Goal: Find specific page/section: Find specific page/section

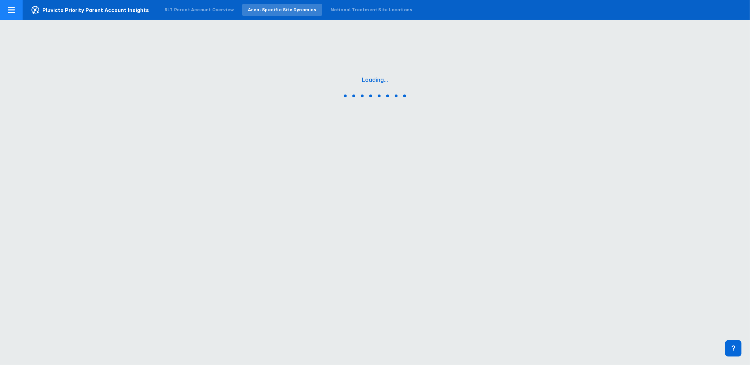
click at [176, 9] on div "RLT Parent Account Overview" at bounding box center [198, 10] width 69 height 6
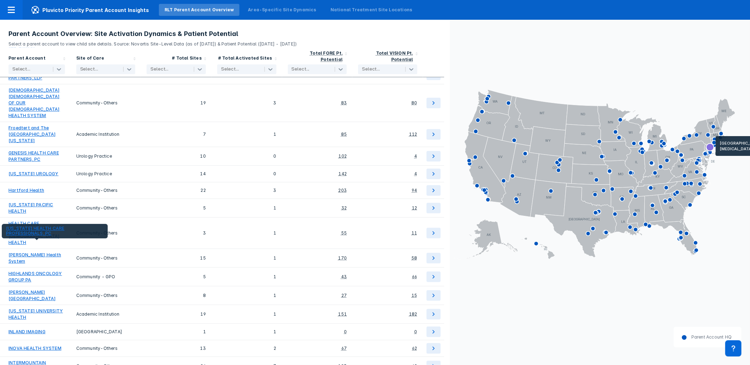
scroll to position [1236, 0]
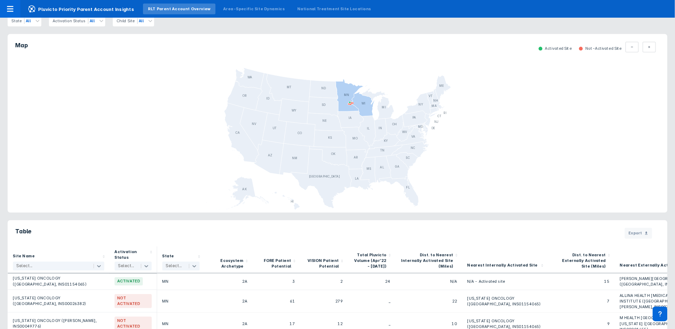
scroll to position [313, 0]
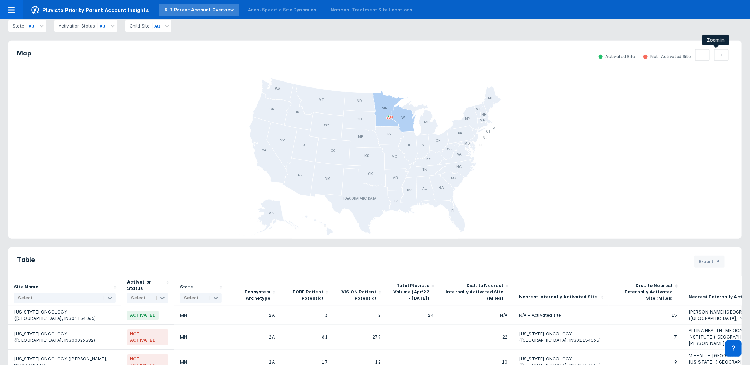
click at [720, 56] on icon at bounding box center [721, 55] width 3 height 6
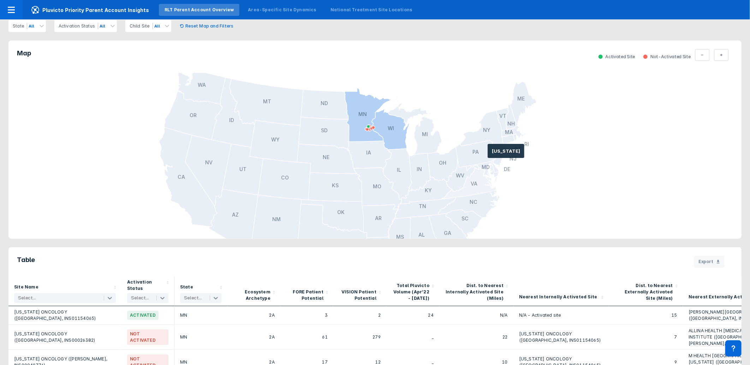
drag, startPoint x: 492, startPoint y: 114, endPoint x: 478, endPoint y: 187, distance: 75.0
click at [478, 187] on g at bounding box center [332, 187] width 408 height 237
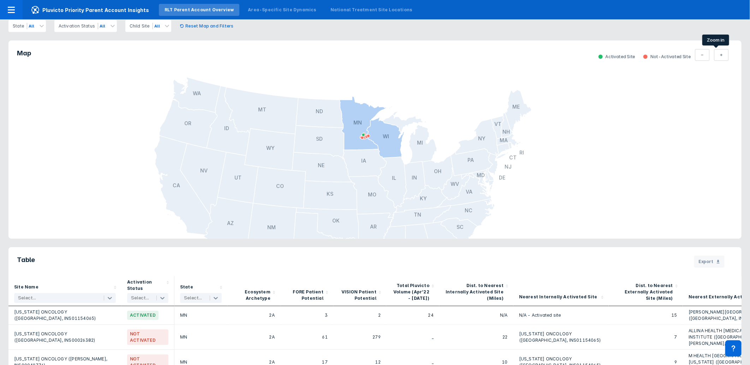
click at [720, 55] on icon at bounding box center [721, 55] width 2 height 2
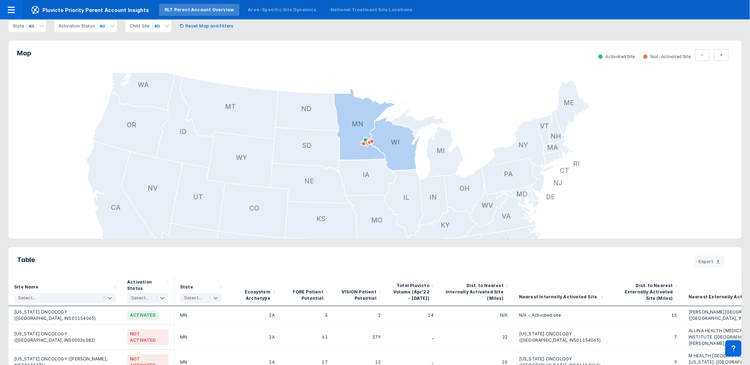
drag, startPoint x: 563, startPoint y: 108, endPoint x: 566, endPoint y: 133, distance: 25.7
click at [566, 133] on icon "AL AK AZ AR CA CO CT DE FL [GEOGRAPHIC_DATA] HI ID IL IN [GEOGRAPHIC_DATA] [GEO…" at bounding box center [374, 156] width 733 height 166
click at [720, 52] on icon at bounding box center [721, 55] width 3 height 6
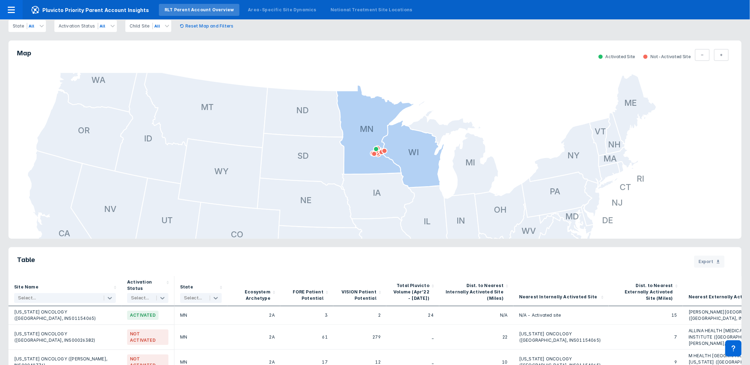
drag, startPoint x: 476, startPoint y: 112, endPoint x: 566, endPoint y: 100, distance: 90.1
click at [486, 138] on icon "AL AK AZ AR CA CO CT DE FL [GEOGRAPHIC_DATA] HI ID IL IN [GEOGRAPHIC_DATA] [GEO…" at bounding box center [374, 156] width 733 height 166
click at [720, 52] on icon at bounding box center [721, 55] width 3 height 6
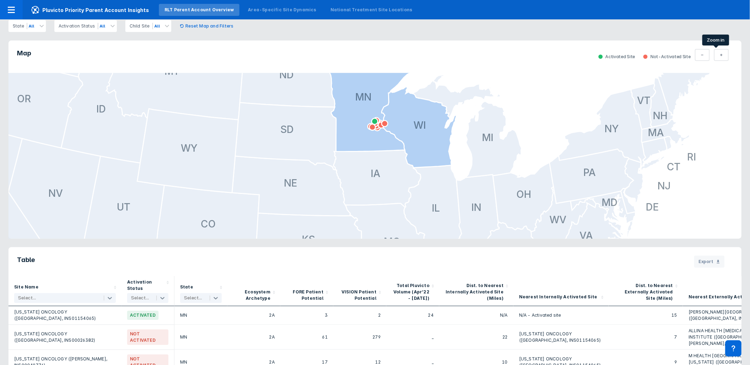
click at [720, 52] on icon at bounding box center [721, 55] width 3 height 6
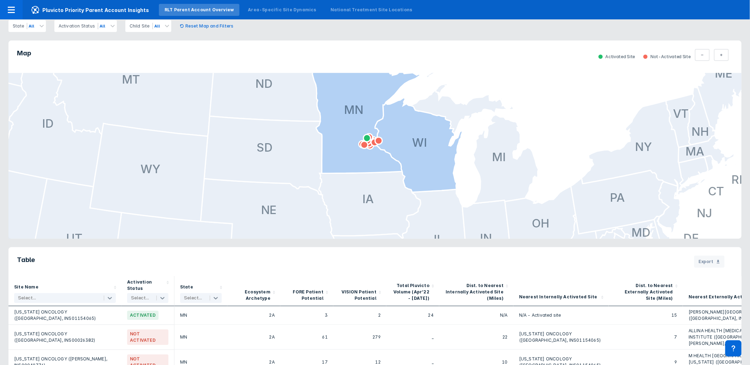
drag, startPoint x: 479, startPoint y: 127, endPoint x: 471, endPoint y: 187, distance: 60.8
click at [471, 187] on icon "AL AK AZ AR CA CO CT DE FL [GEOGRAPHIC_DATA] HI ID IL IN [GEOGRAPHIC_DATA] [GEO…" at bounding box center [374, 156] width 733 height 166
click at [715, 49] on button "Total Parent" at bounding box center [721, 55] width 15 height 12
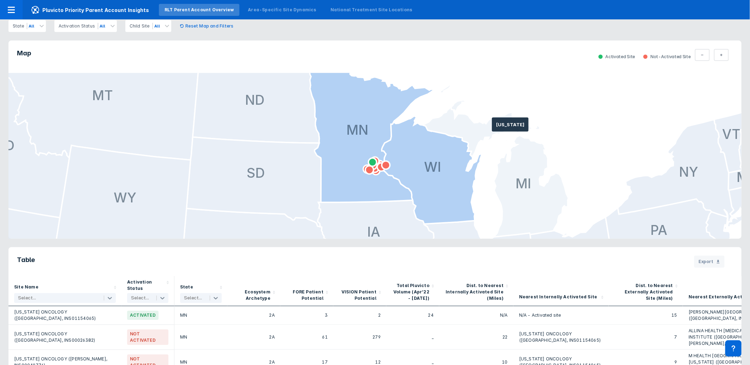
drag, startPoint x: 492, startPoint y: 127, endPoint x: 472, endPoint y: 193, distance: 68.4
click at [494, 188] on icon at bounding box center [495, 161] width 146 height 154
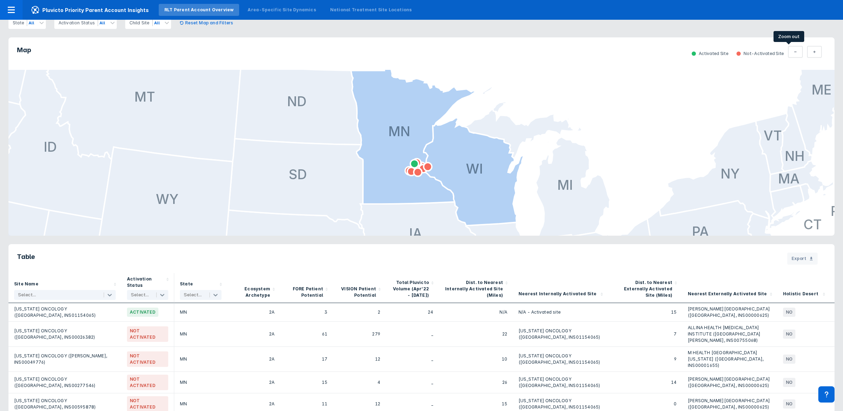
click at [749, 53] on icon at bounding box center [795, 52] width 3 height 6
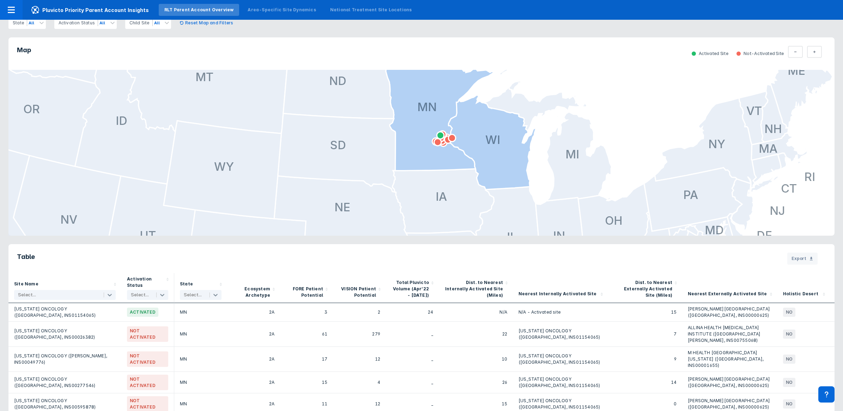
drag, startPoint x: 601, startPoint y: 135, endPoint x: 627, endPoint y: 75, distance: 65.4
click at [627, 75] on icon "AL AK AZ AR CA CO CT DE FL [GEOGRAPHIC_DATA] HI ID IL IN [GEOGRAPHIC_DATA] [GEO…" at bounding box center [421, 153] width 826 height 166
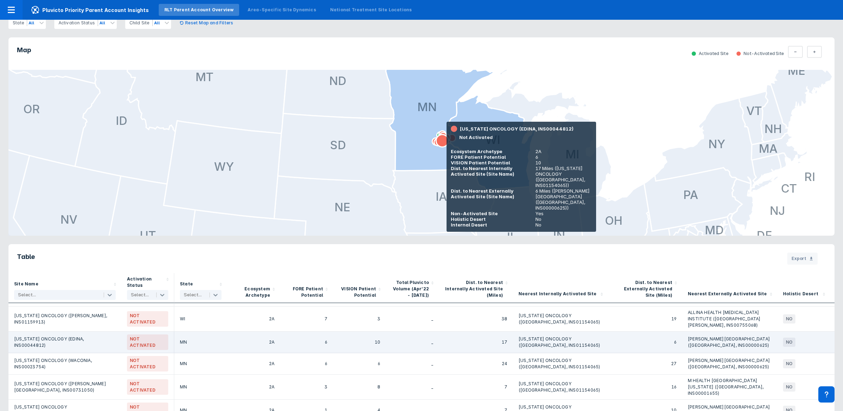
scroll to position [0, 0]
